Goal: Task Accomplishment & Management: Complete application form

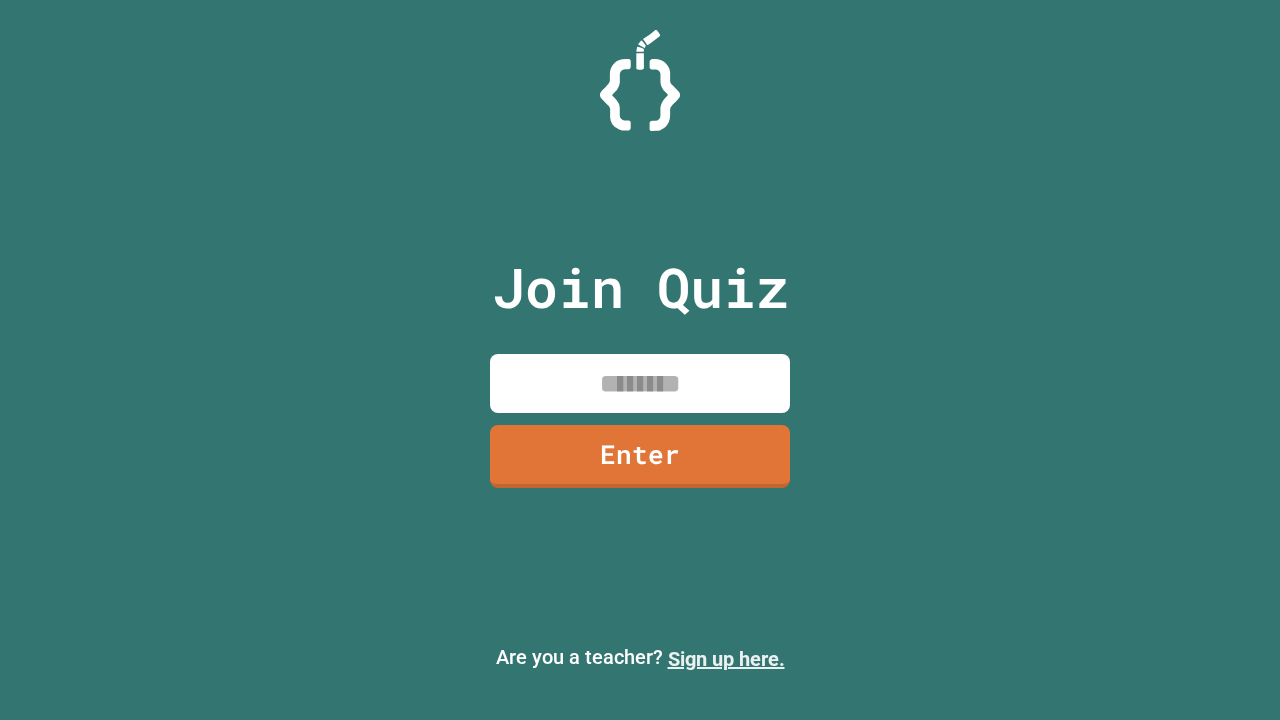
click at [726, 659] on link "Sign up here." at bounding box center [726, 659] width 117 height 24
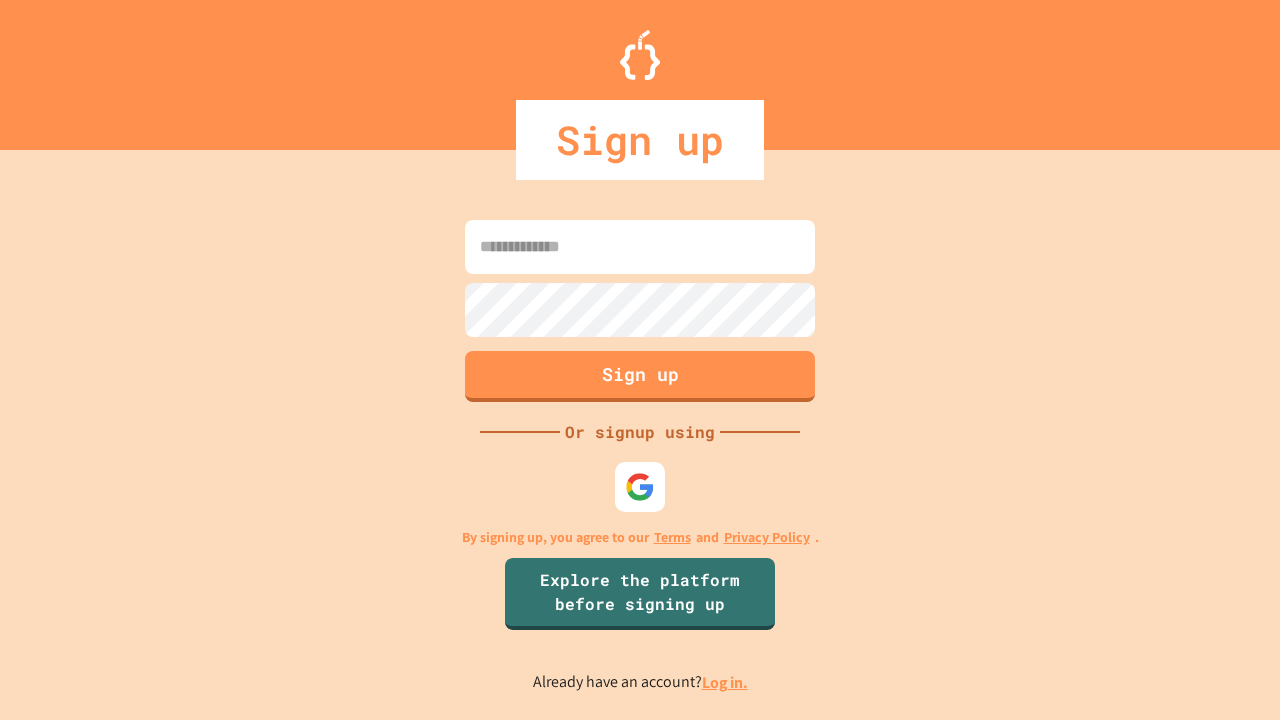
click at [726, 682] on link "Log in." at bounding box center [725, 682] width 46 height 21
